Goal: Task Accomplishment & Management: Manage account settings

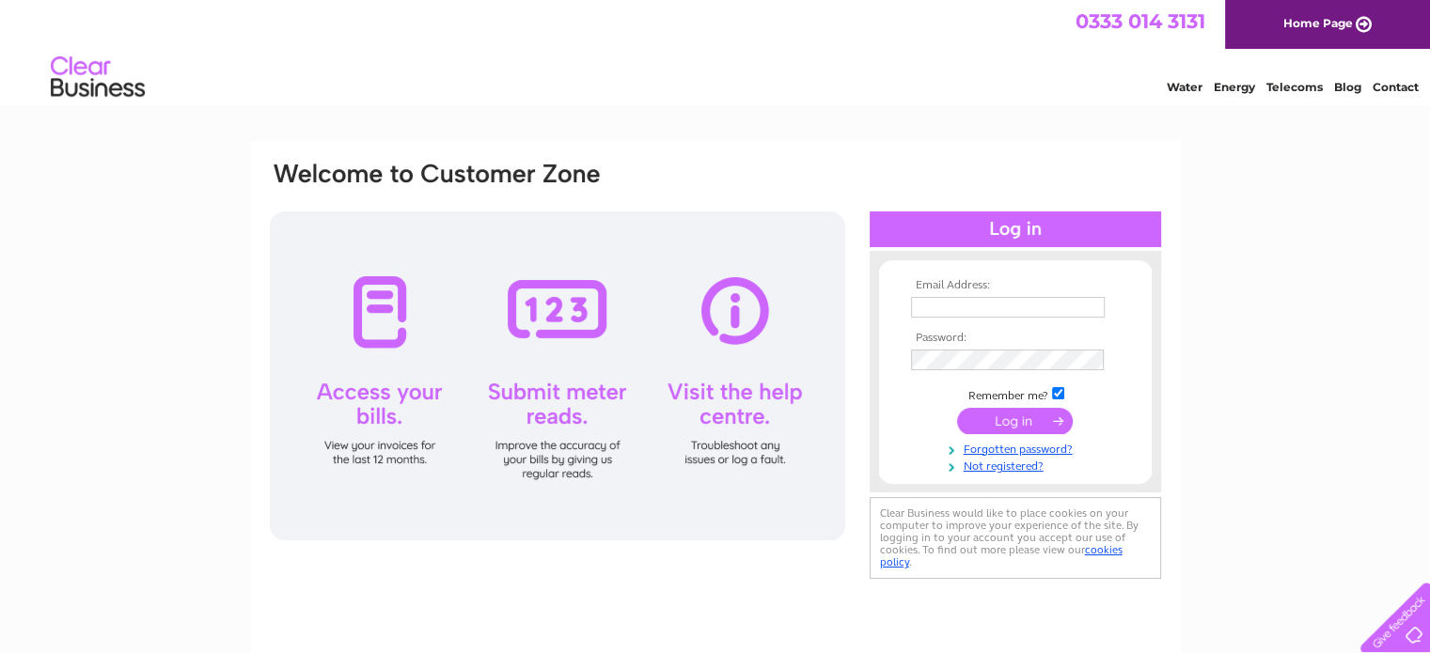
click at [741, 315] on div at bounding box center [557, 375] width 575 height 329
click at [930, 303] on input "text" at bounding box center [1008, 308] width 195 height 23
type input "[EMAIL_ADDRESS][DOMAIN_NAME]"
click at [1017, 421] on input "submit" at bounding box center [1015, 421] width 116 height 26
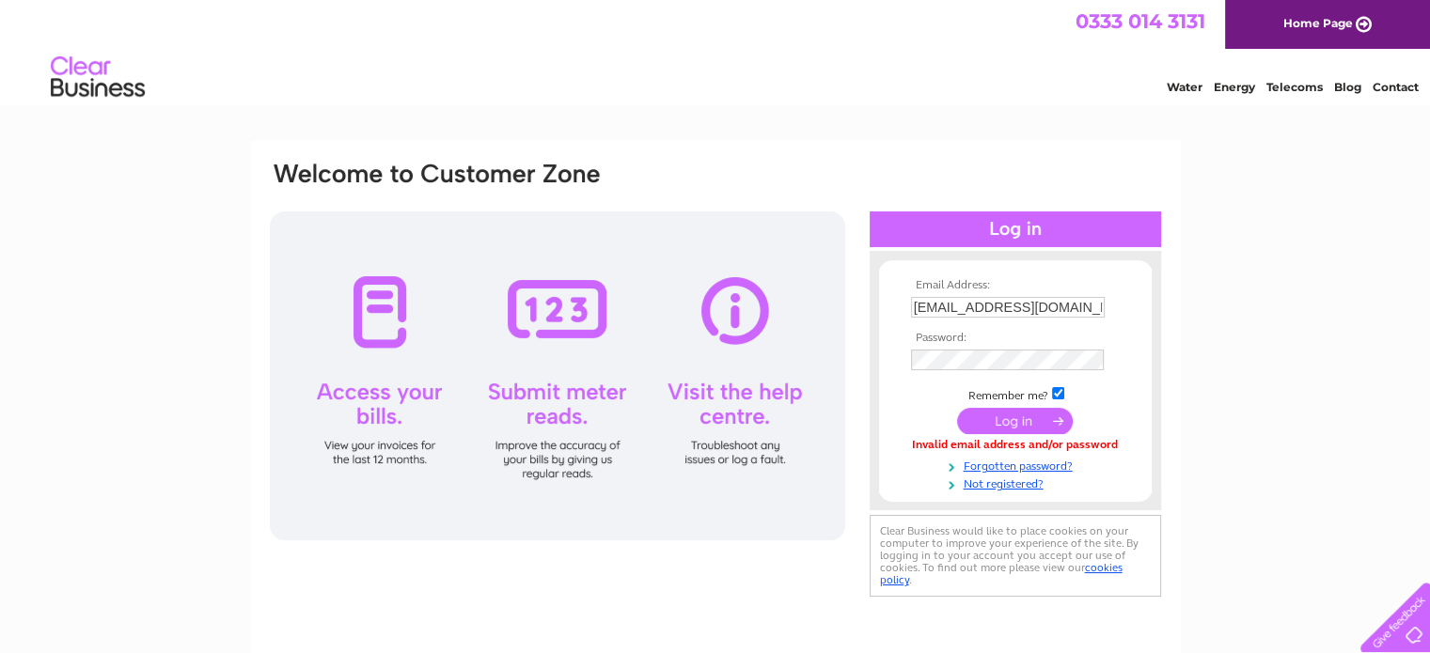
click at [1004, 420] on input "submit" at bounding box center [1015, 421] width 116 height 26
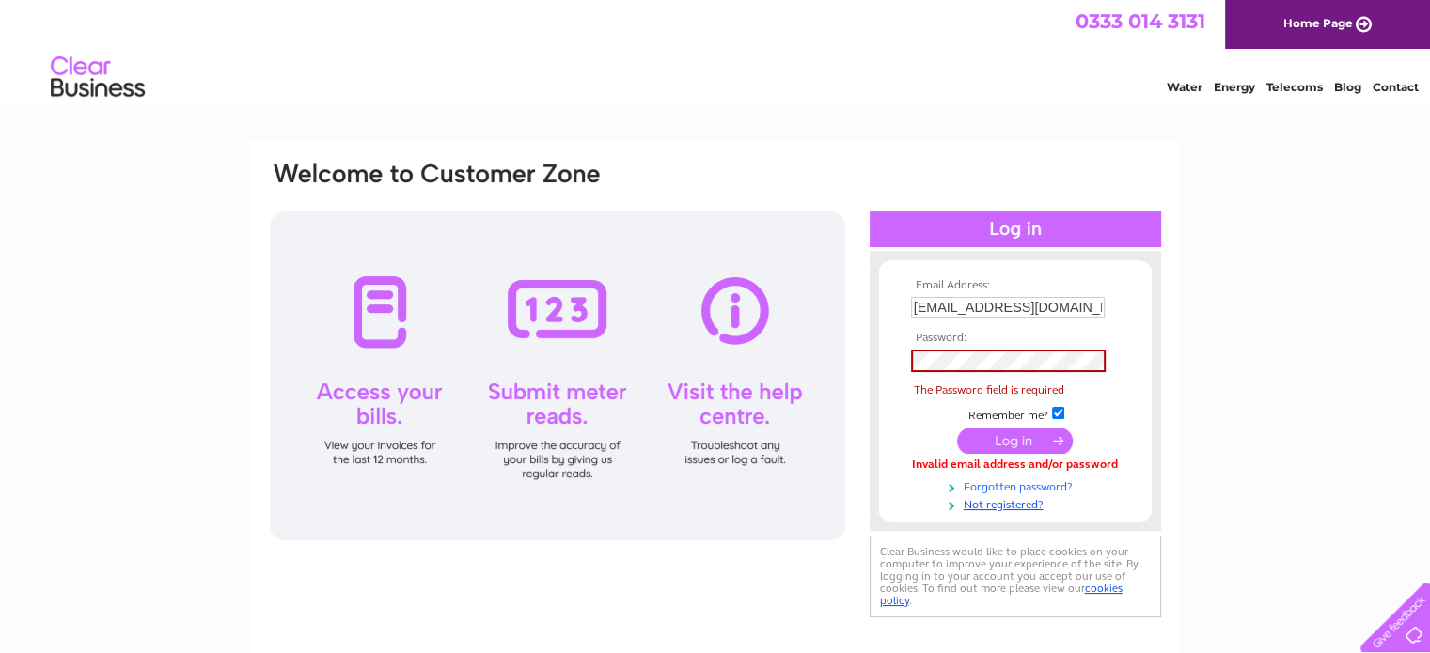
click at [1056, 488] on link "Forgotten password?" at bounding box center [1017, 486] width 213 height 18
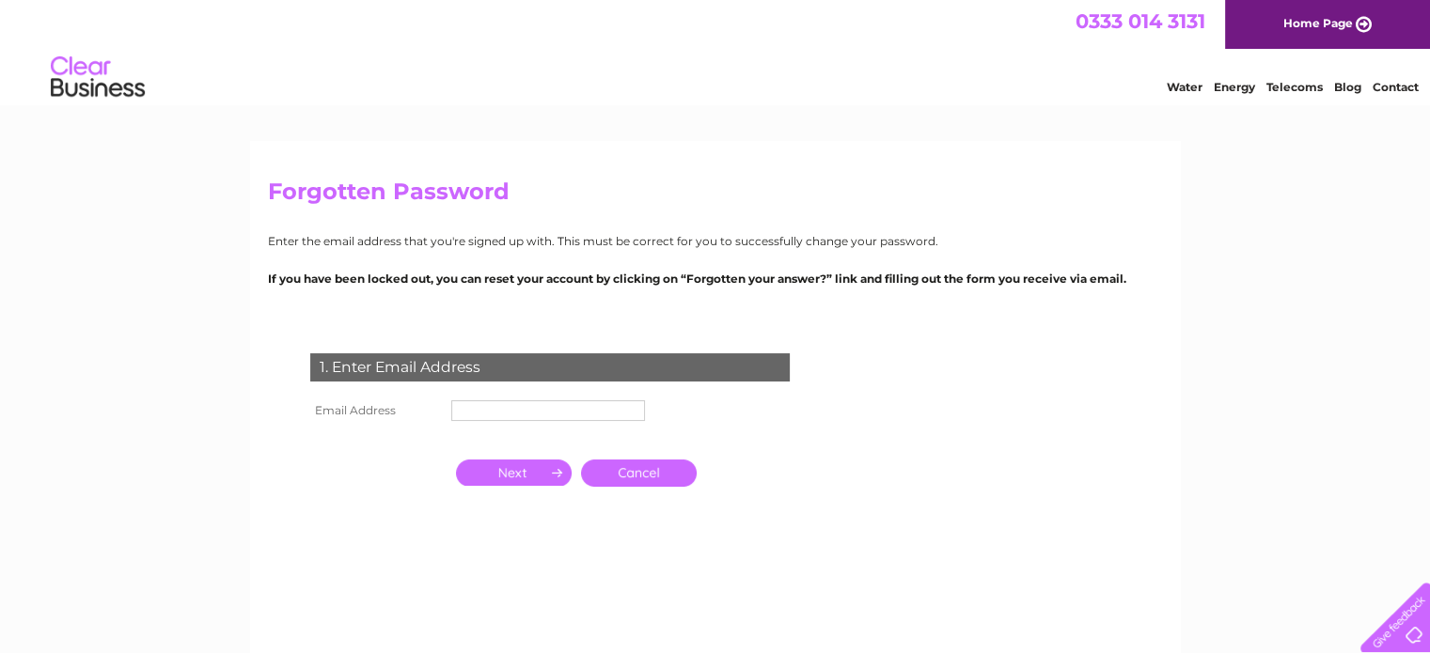
click at [477, 412] on input "text" at bounding box center [548, 410] width 194 height 21
type input "[EMAIL_ADDRESS][DOMAIN_NAME]"
click at [534, 477] on input "button" at bounding box center [514, 473] width 116 height 26
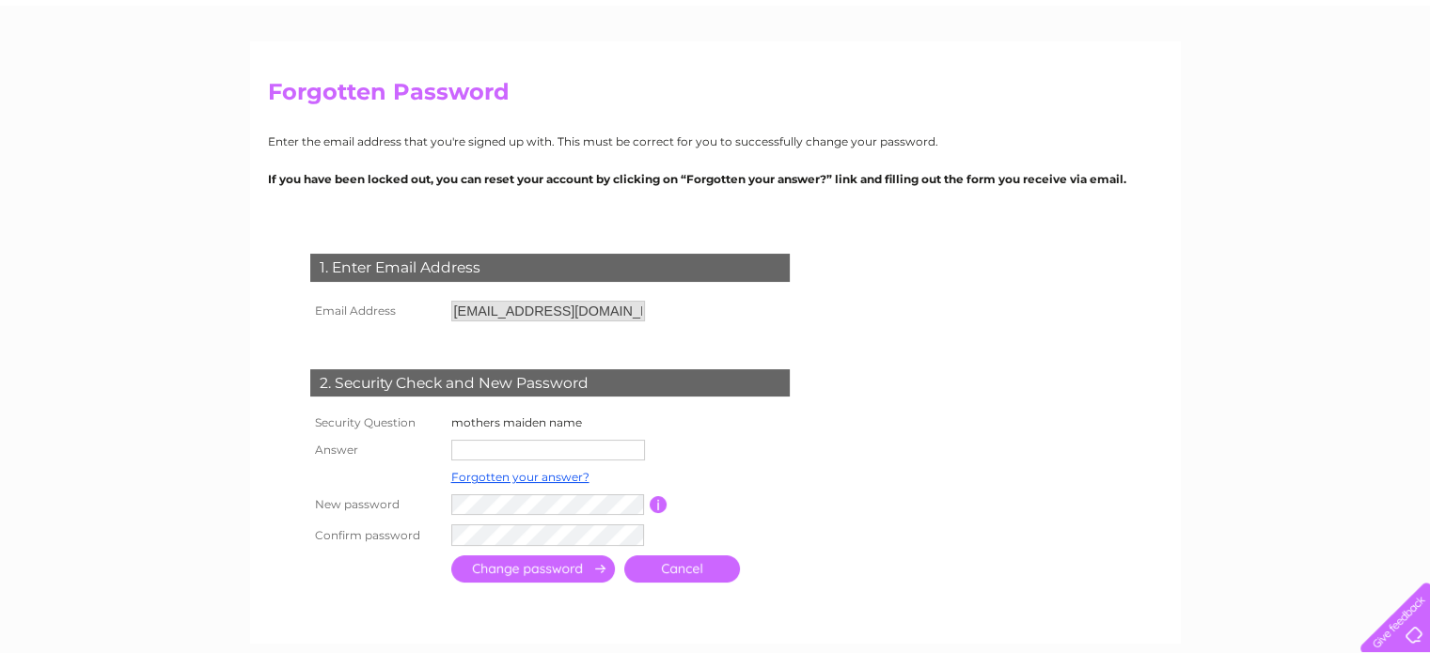
scroll to position [124, 0]
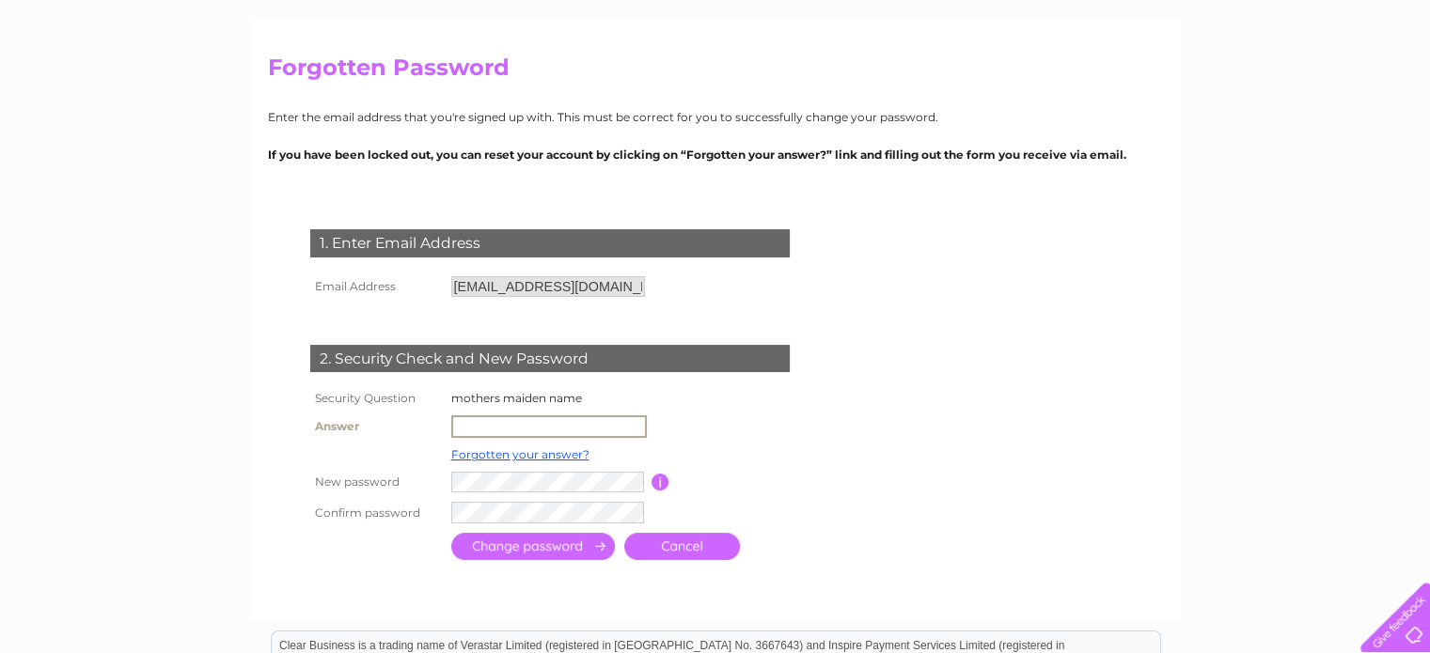
click at [458, 420] on input "text" at bounding box center [548, 426] width 195 height 23
type input "Forrester"
click at [480, 547] on input "submit" at bounding box center [533, 544] width 164 height 27
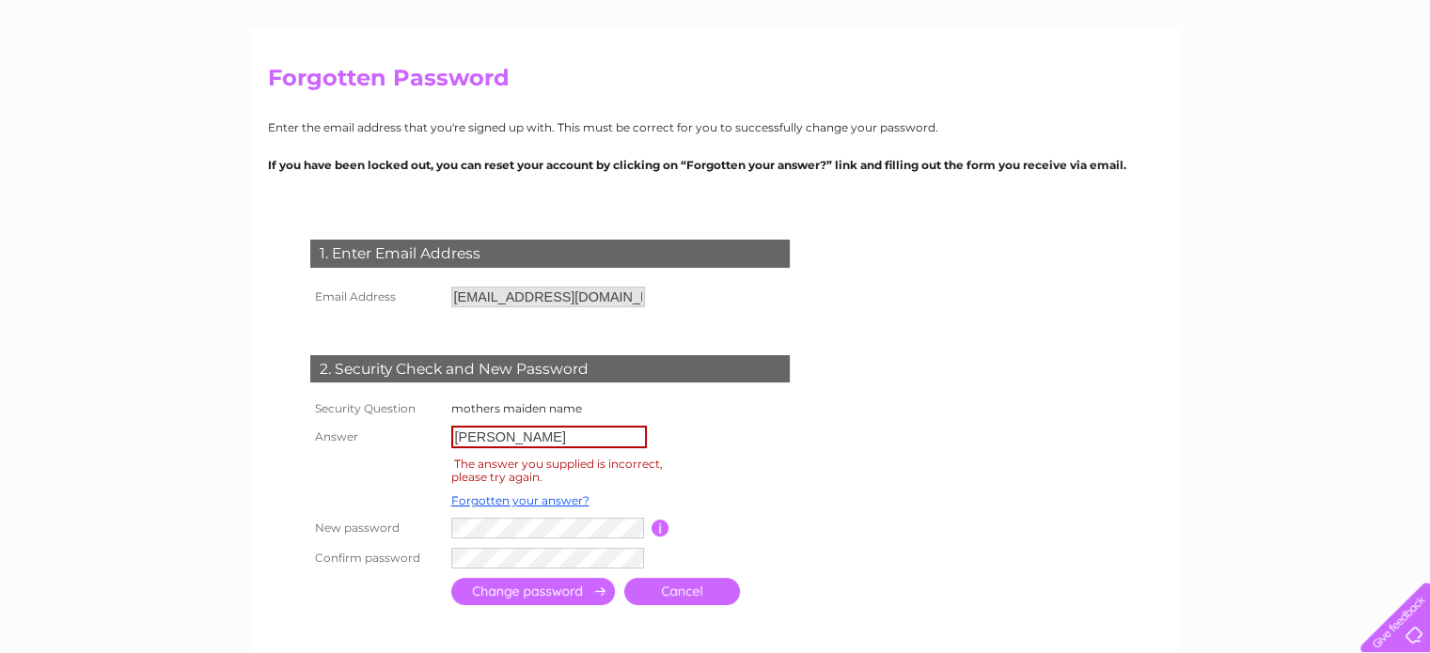
scroll to position [119, 0]
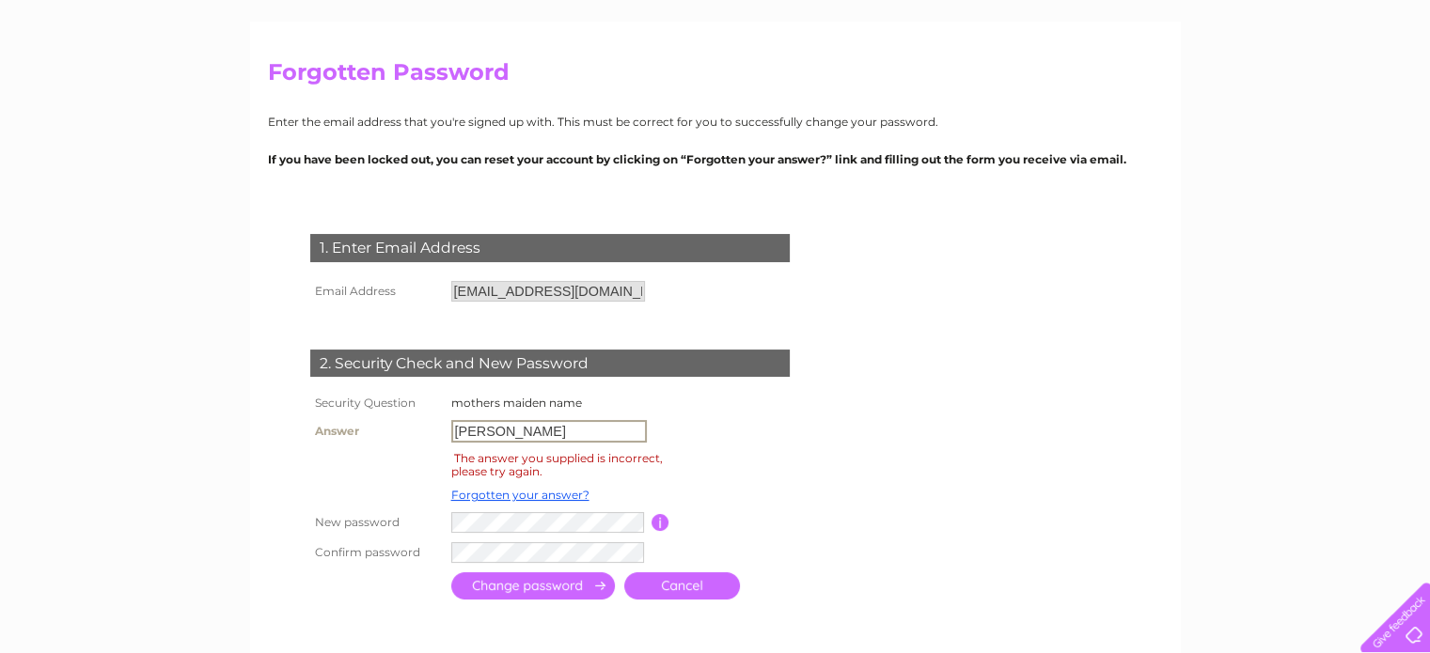
click at [455, 430] on input "Forrester" at bounding box center [548, 431] width 195 height 23
type input "r"
type input "Coxon"
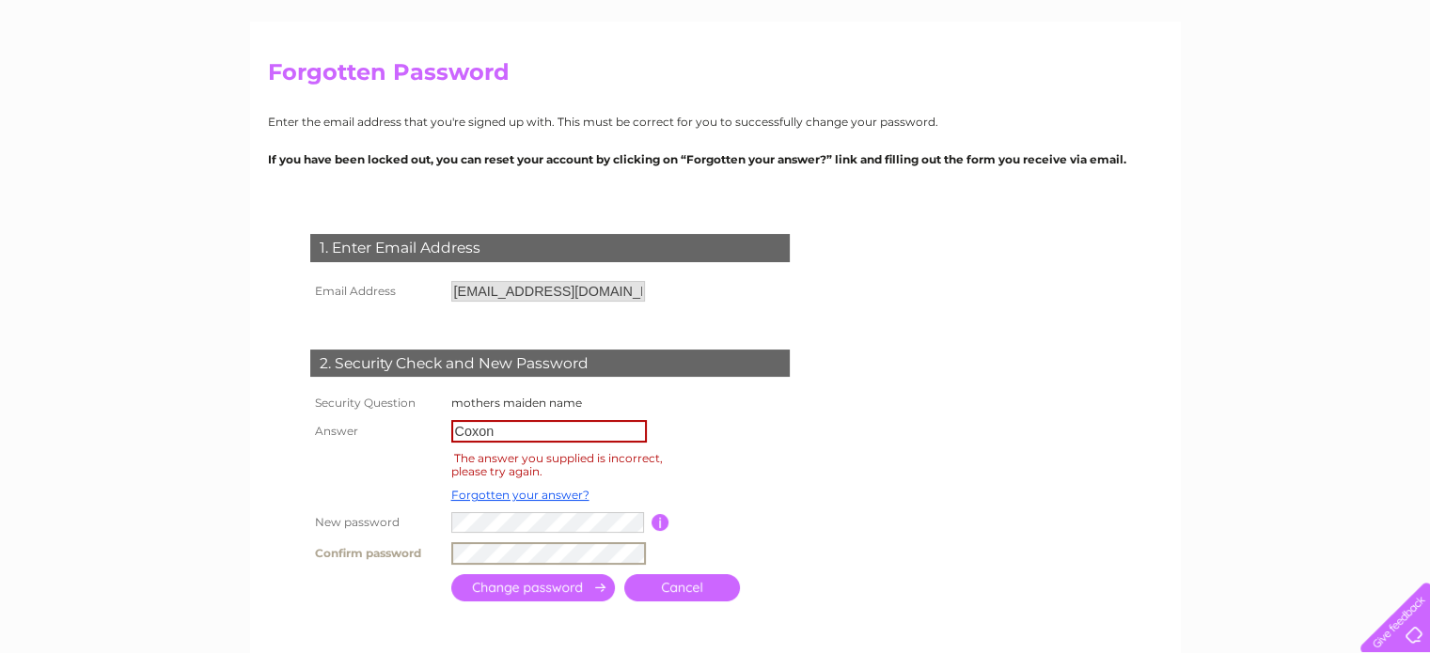
click at [547, 594] on input "submit" at bounding box center [533, 587] width 164 height 27
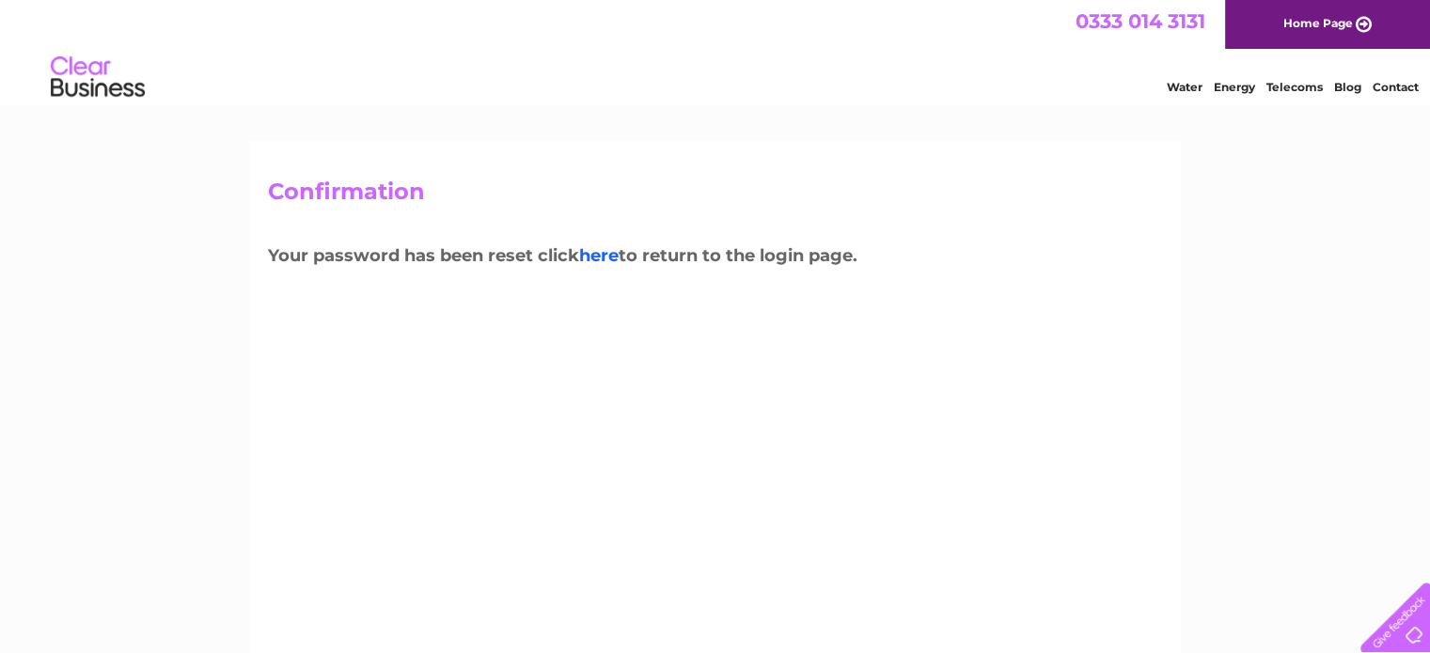
click at [592, 255] on link "here" at bounding box center [598, 255] width 39 height 21
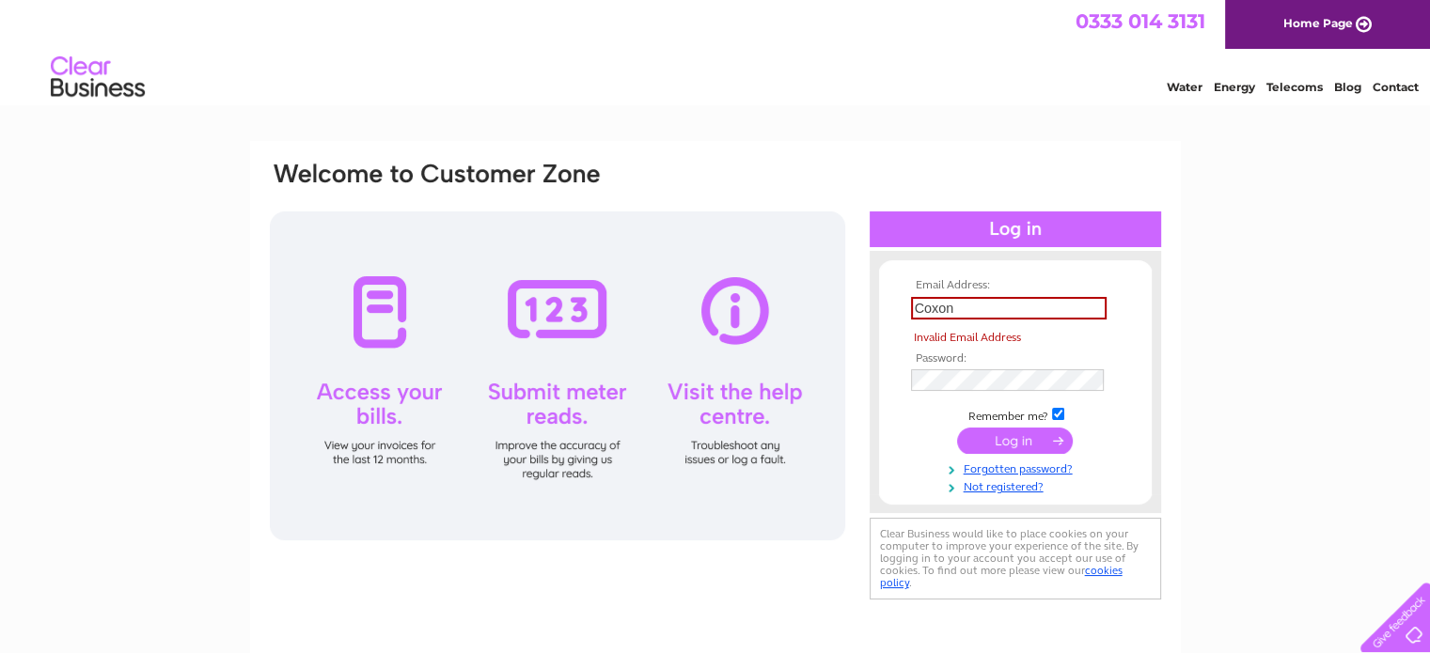
click at [740, 316] on div at bounding box center [557, 375] width 575 height 329
click at [914, 307] on input "Coxon" at bounding box center [1008, 308] width 195 height 23
type input "n"
type input "[EMAIL_ADDRESS][DOMAIN_NAME]"
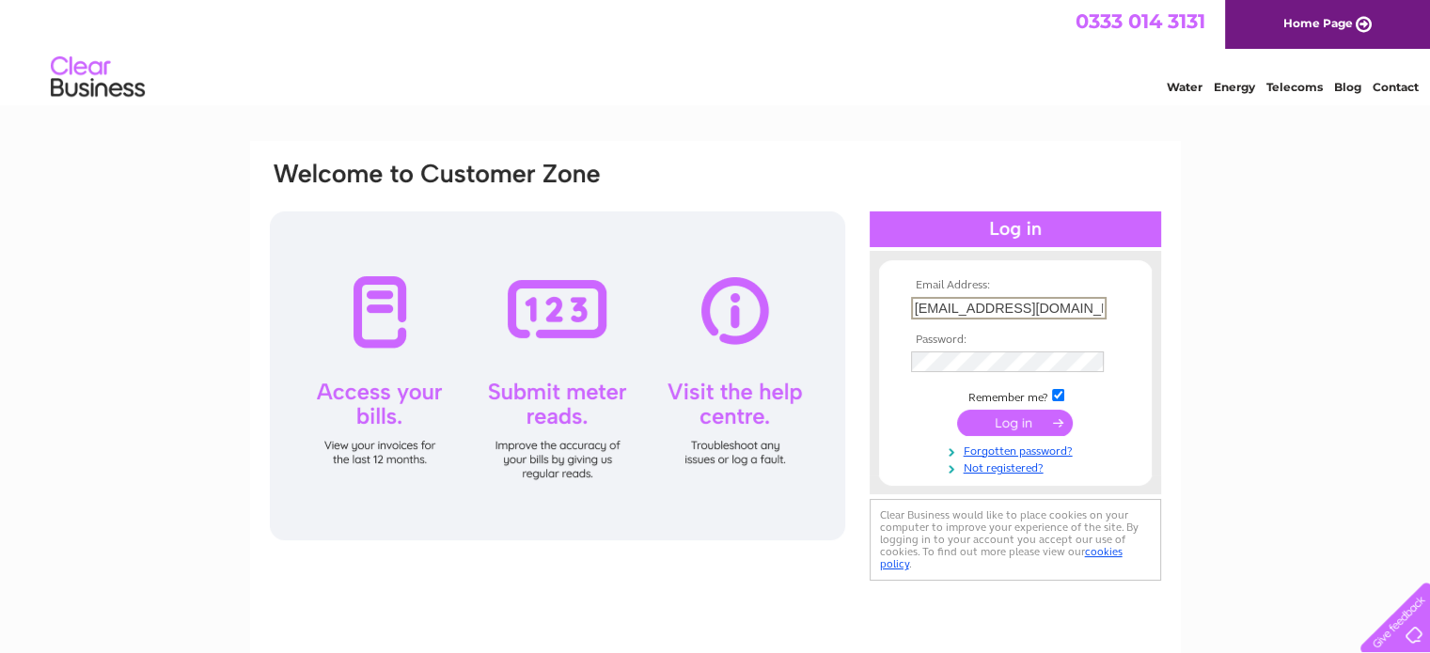
click at [1049, 424] on input "submit" at bounding box center [1015, 423] width 116 height 26
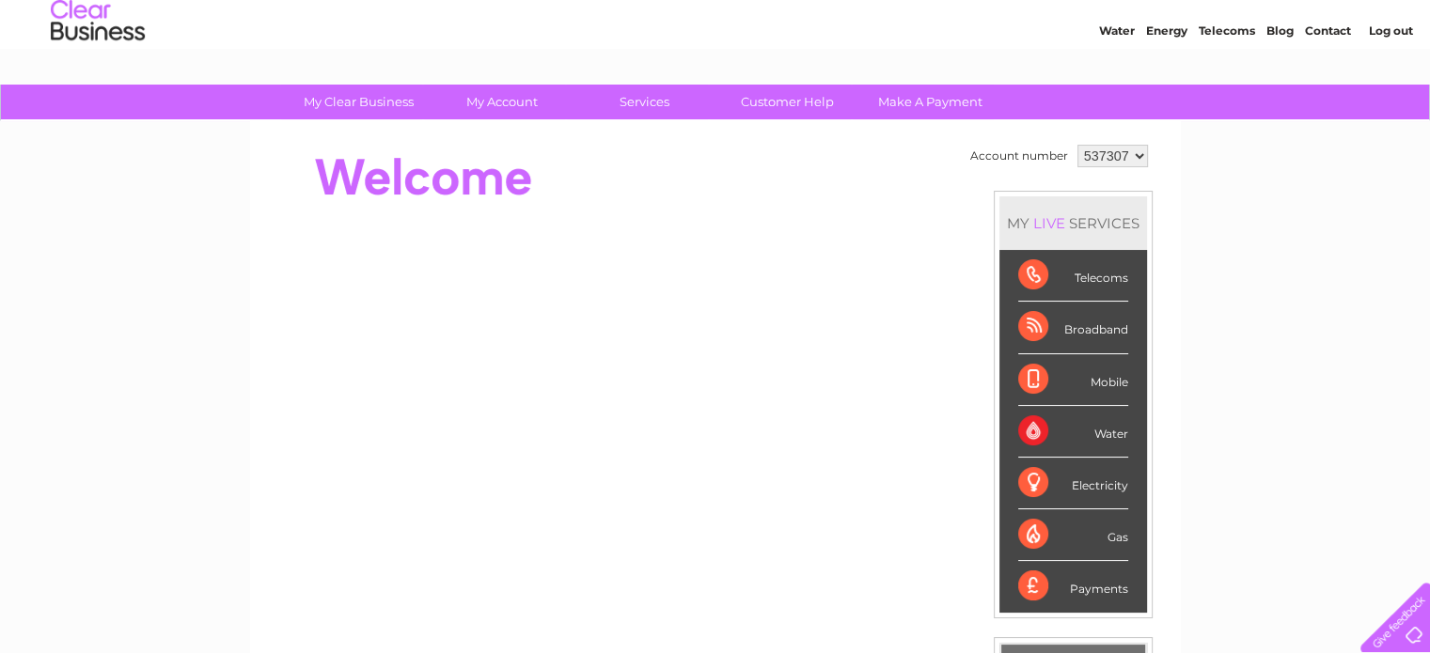
scroll to position [34, 0]
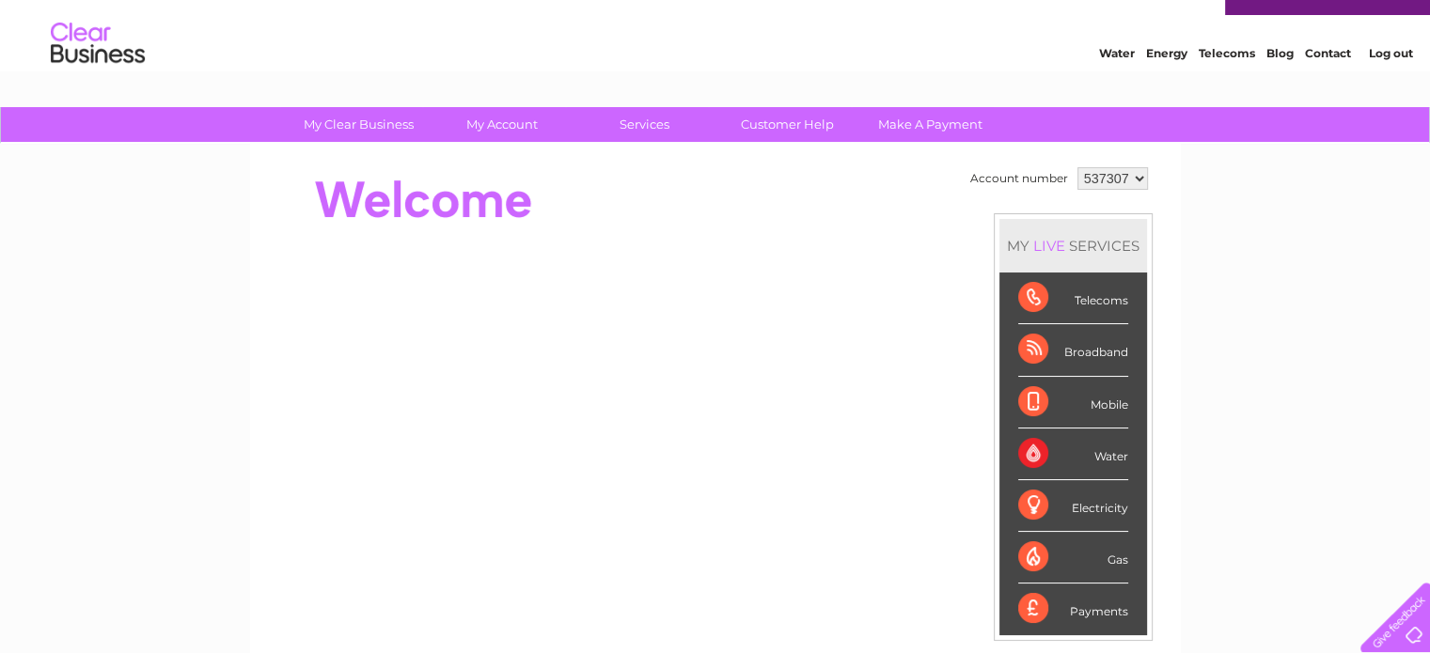
click at [1030, 349] on div "Broadband" at bounding box center [1073, 350] width 110 height 52
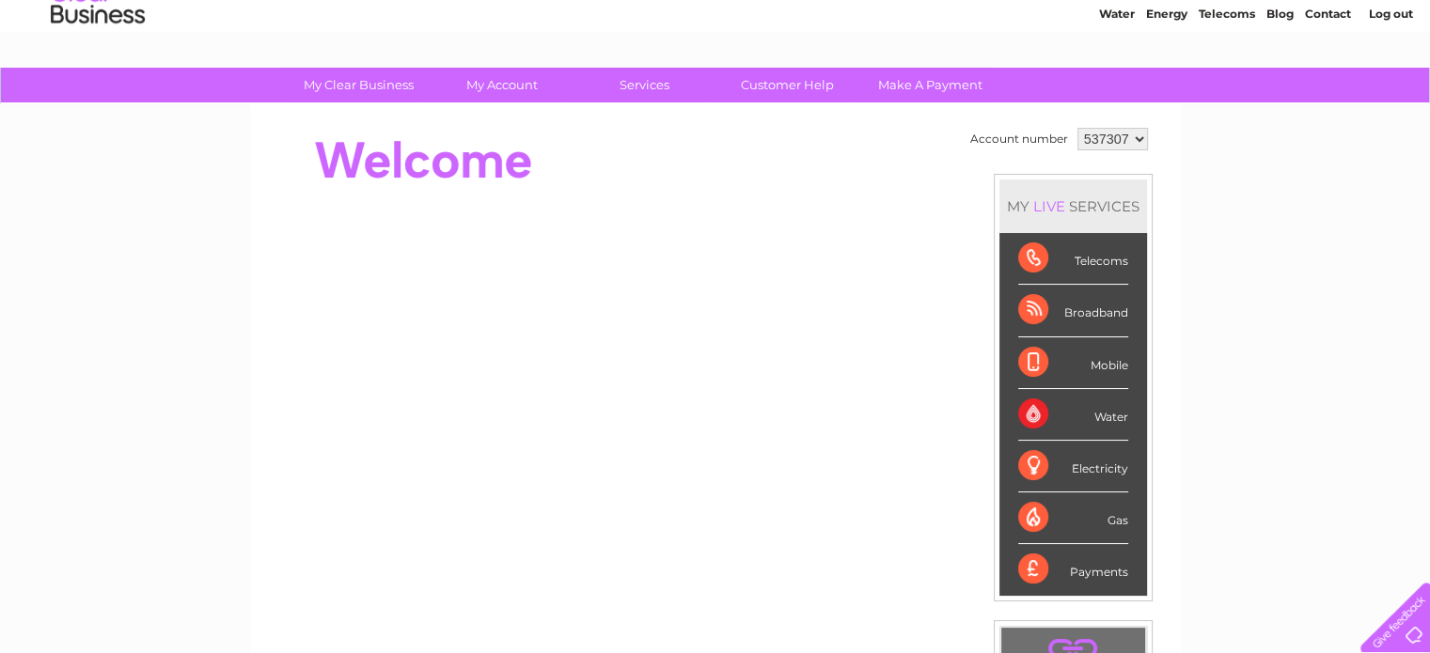
scroll to position [76, 0]
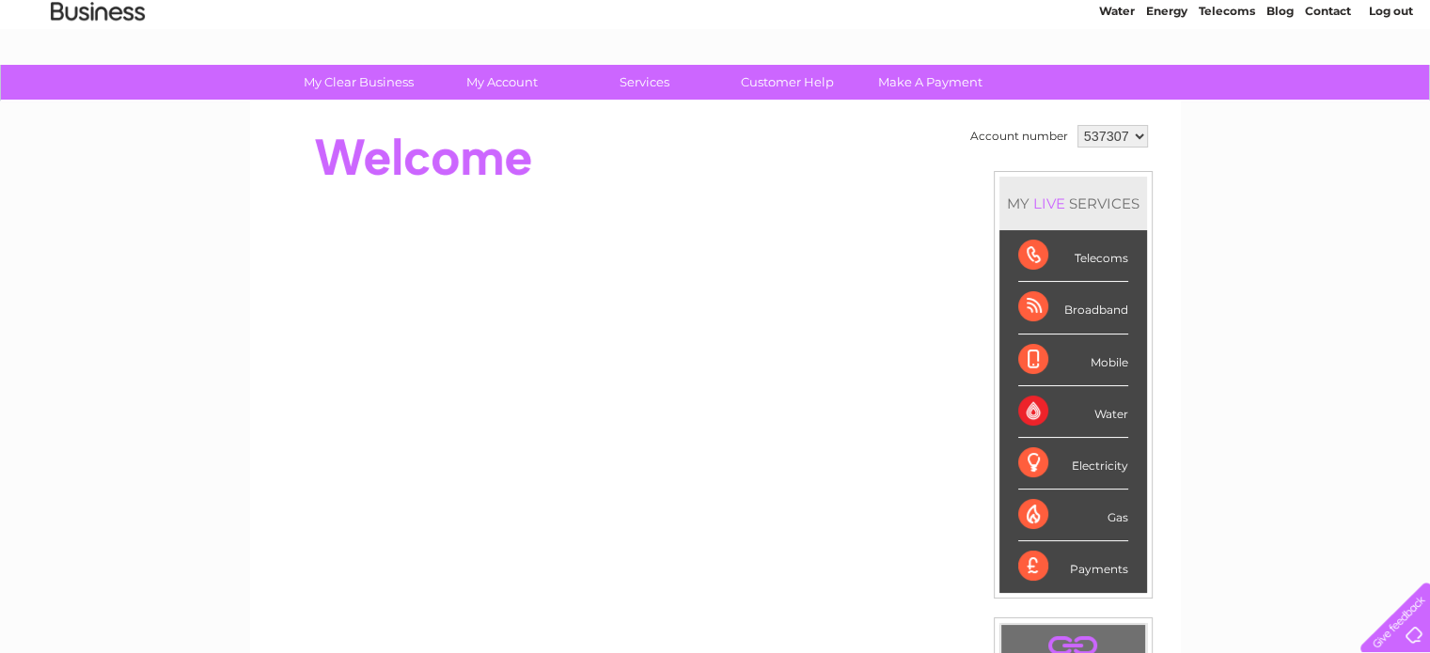
click at [1026, 251] on div "Telecoms" at bounding box center [1073, 256] width 110 height 52
click at [779, 78] on link "Customer Help" at bounding box center [787, 82] width 155 height 35
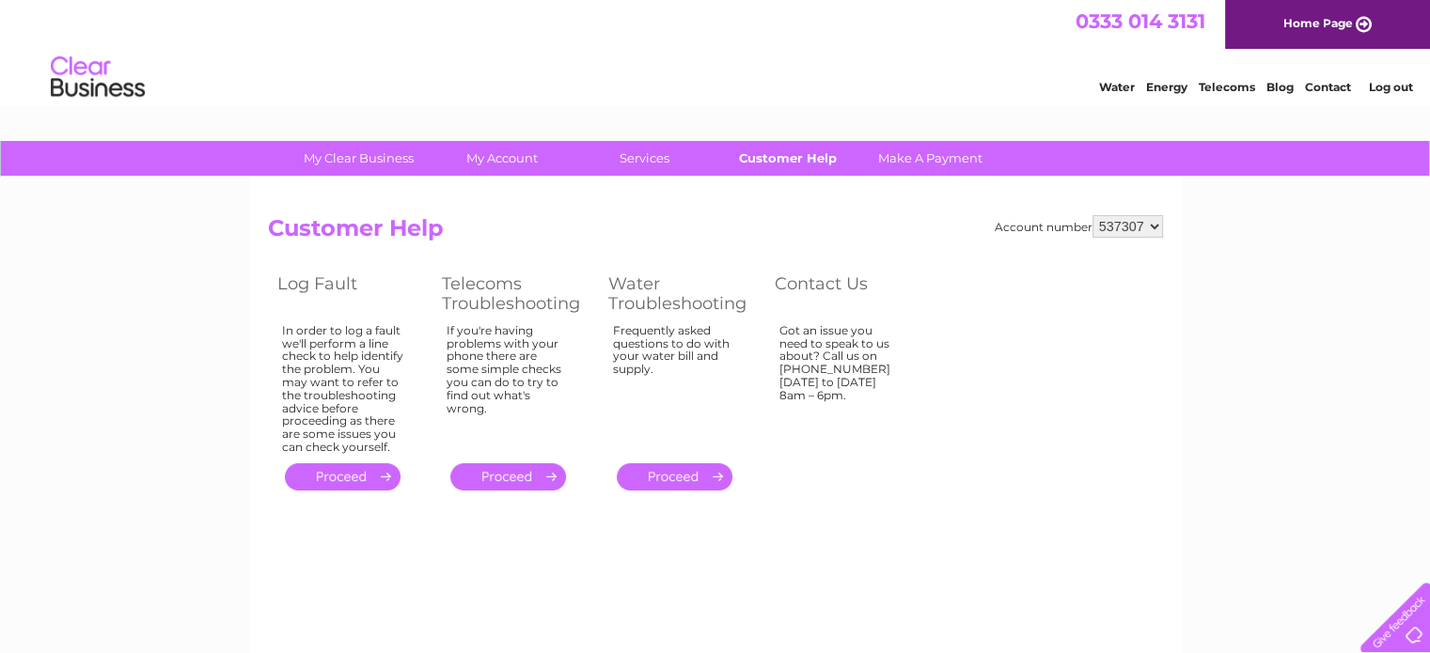
click at [771, 156] on link "Customer Help" at bounding box center [787, 158] width 155 height 35
click at [347, 477] on link "." at bounding box center [343, 476] width 116 height 27
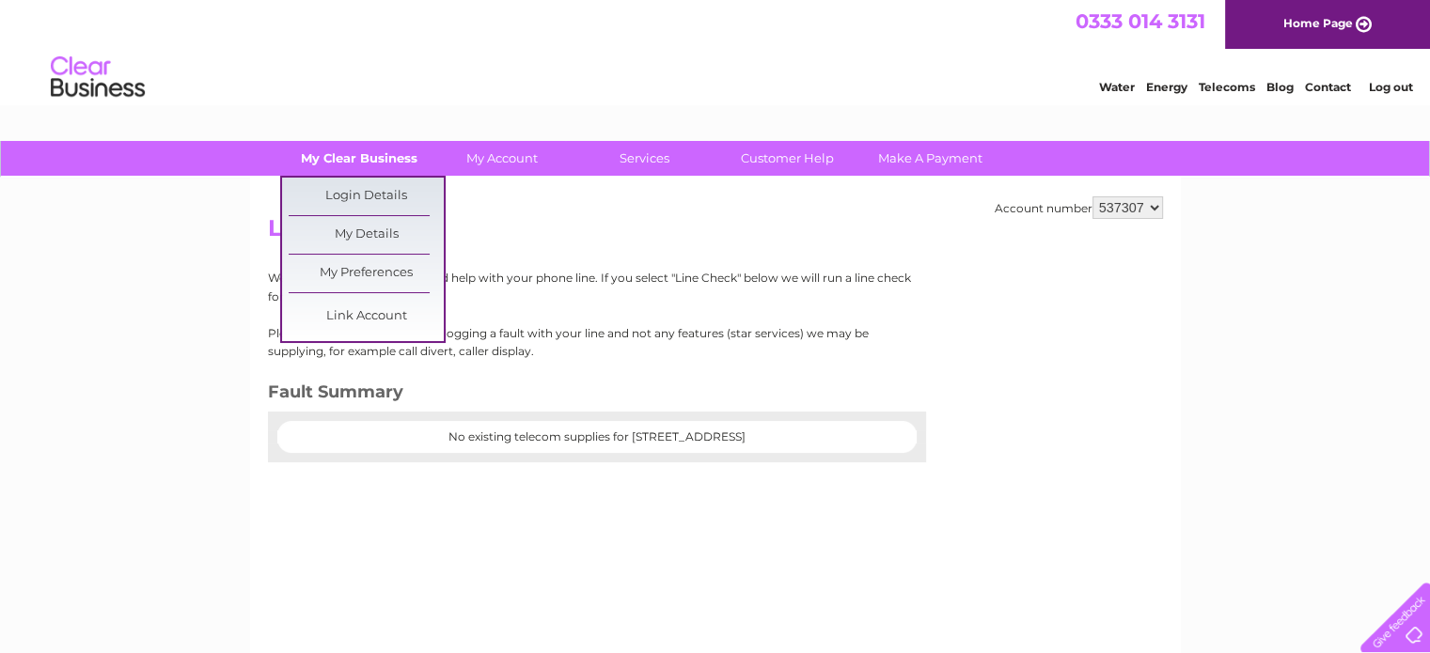
click at [357, 153] on link "My Clear Business" at bounding box center [358, 158] width 155 height 35
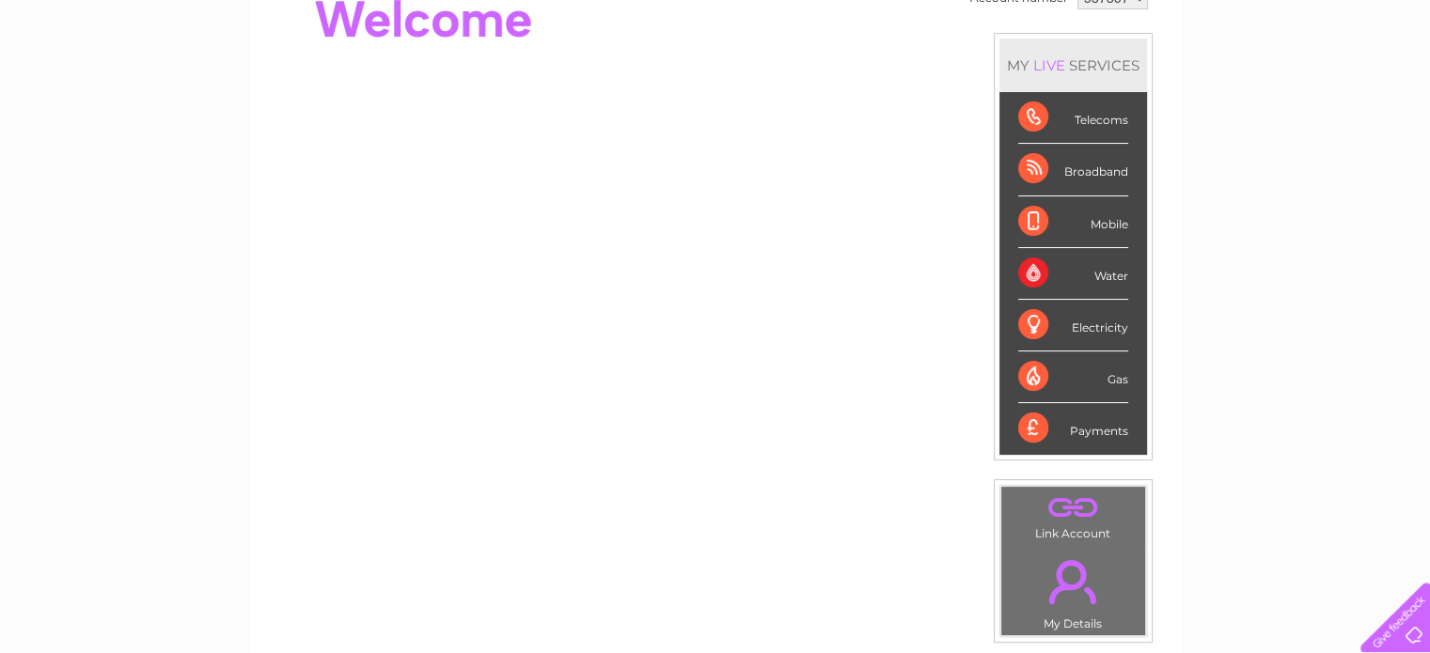
scroll to position [173, 0]
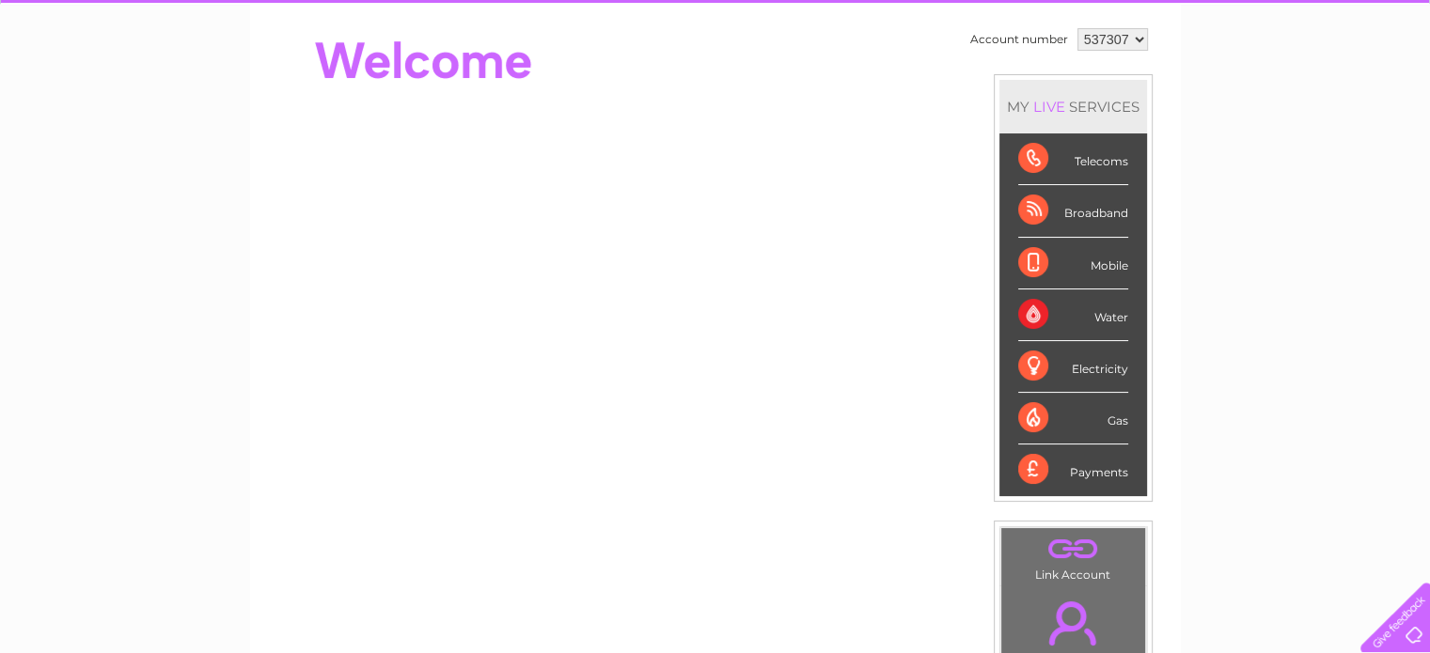
click at [1038, 262] on div "Mobile" at bounding box center [1073, 264] width 110 height 52
click at [1027, 258] on div "Mobile" at bounding box center [1073, 264] width 110 height 52
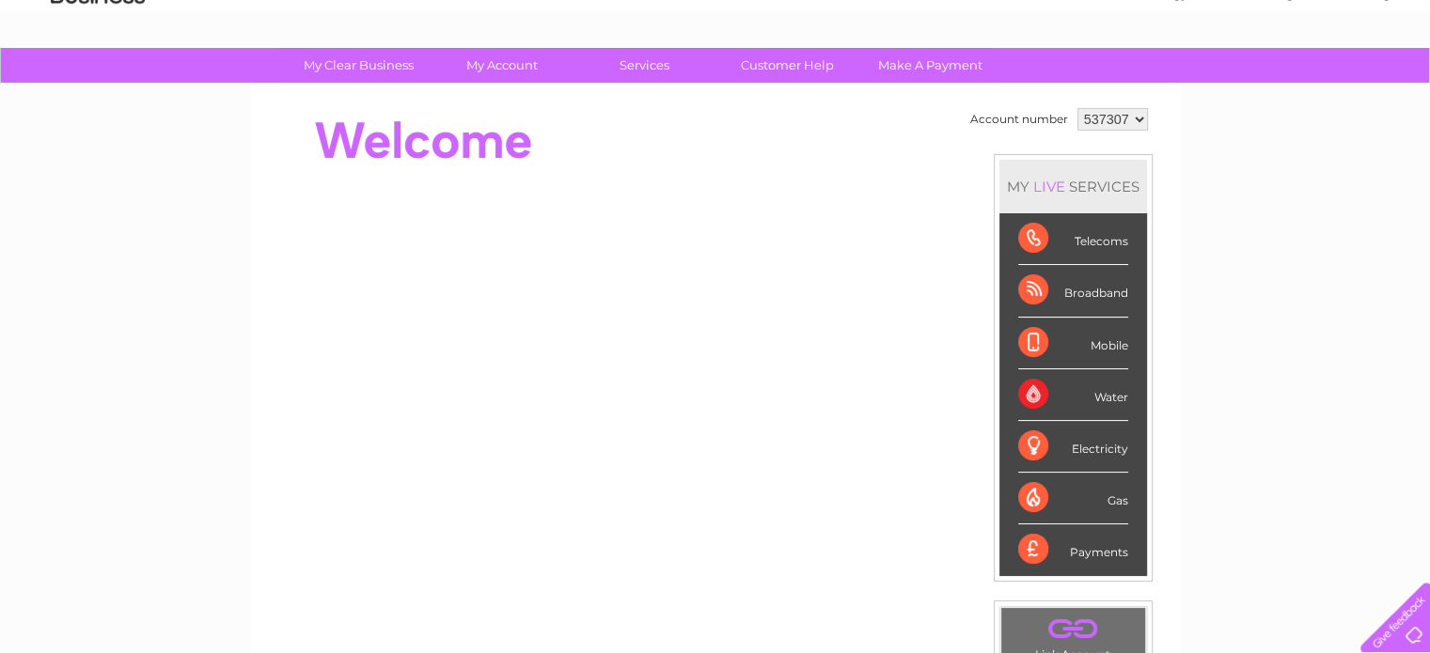
scroll to position [0, 0]
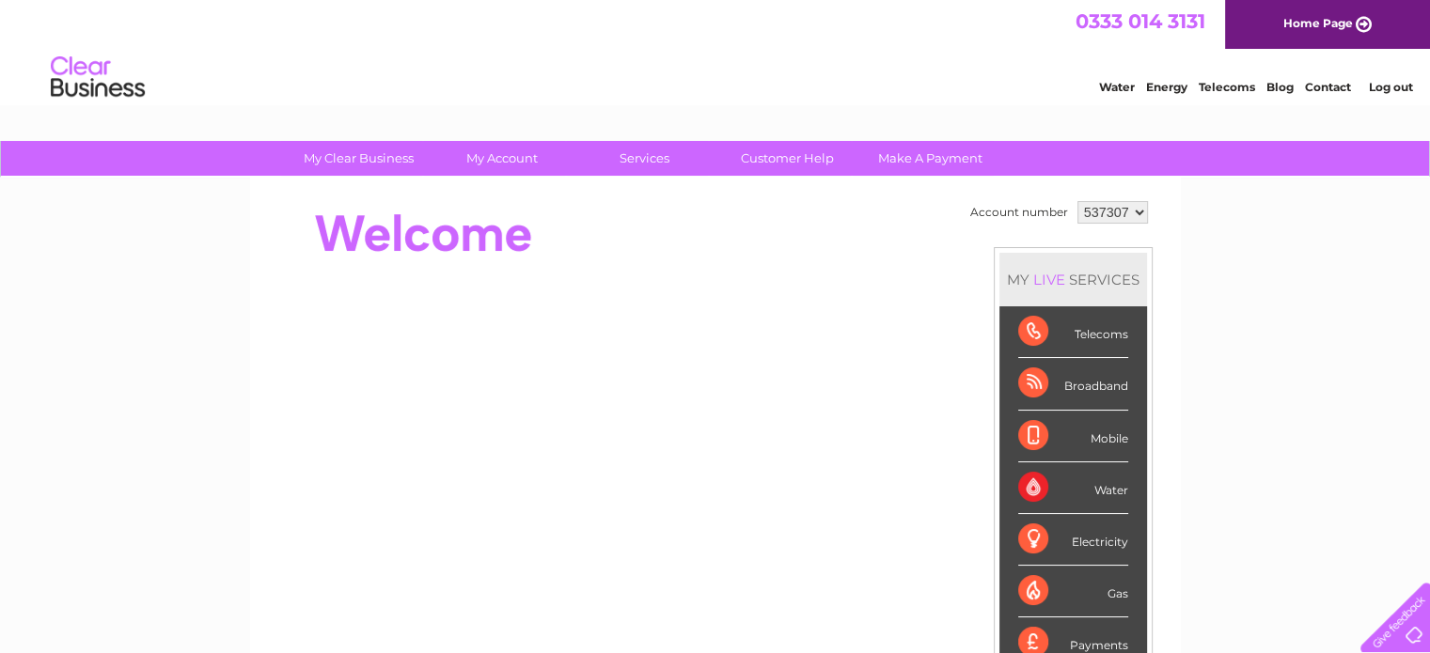
click at [1300, 22] on link "Home Page" at bounding box center [1327, 24] width 205 height 49
